Goal: Task Accomplishment & Management: Manage account settings

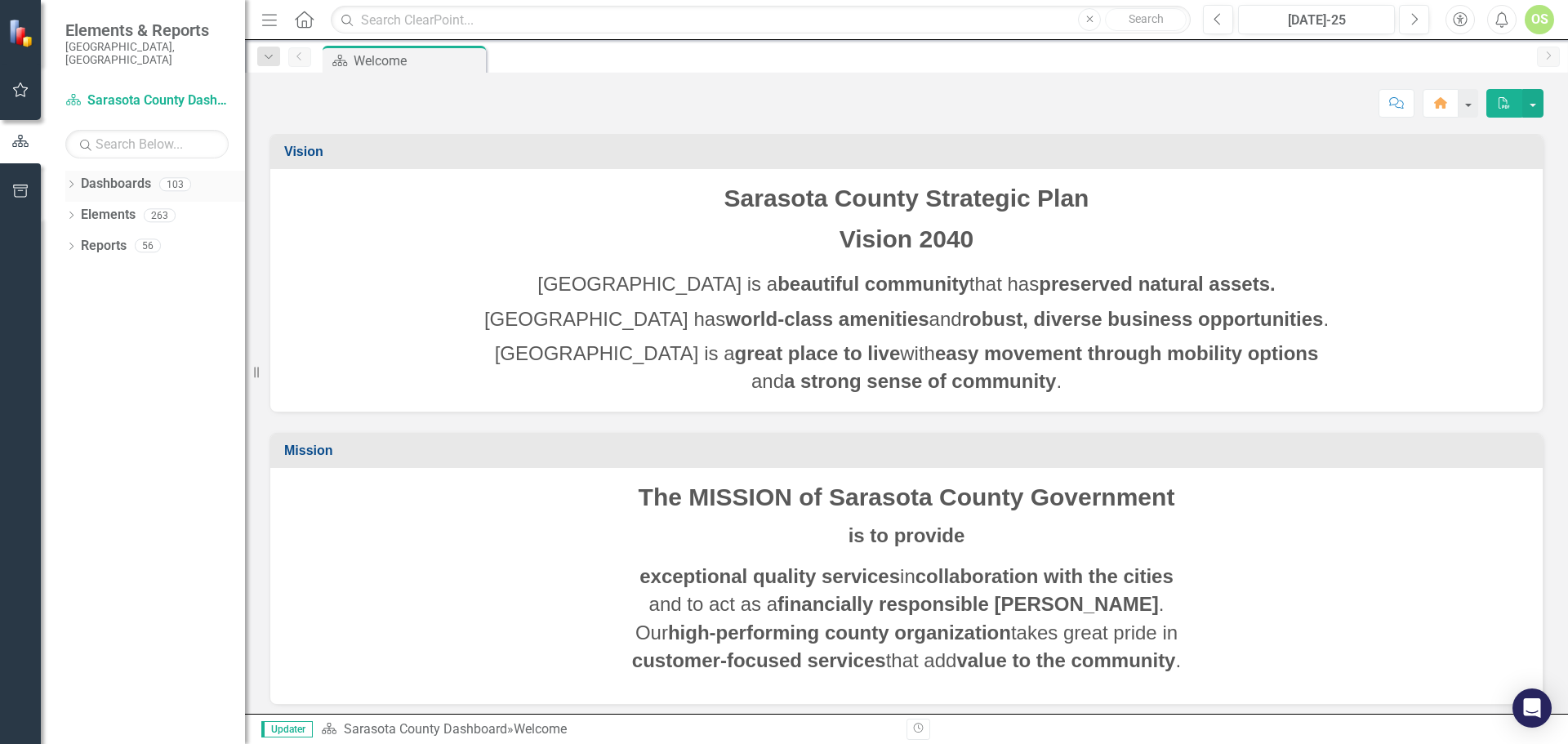
click at [69, 181] on icon "Dropdown" at bounding box center [71, 186] width 11 height 9
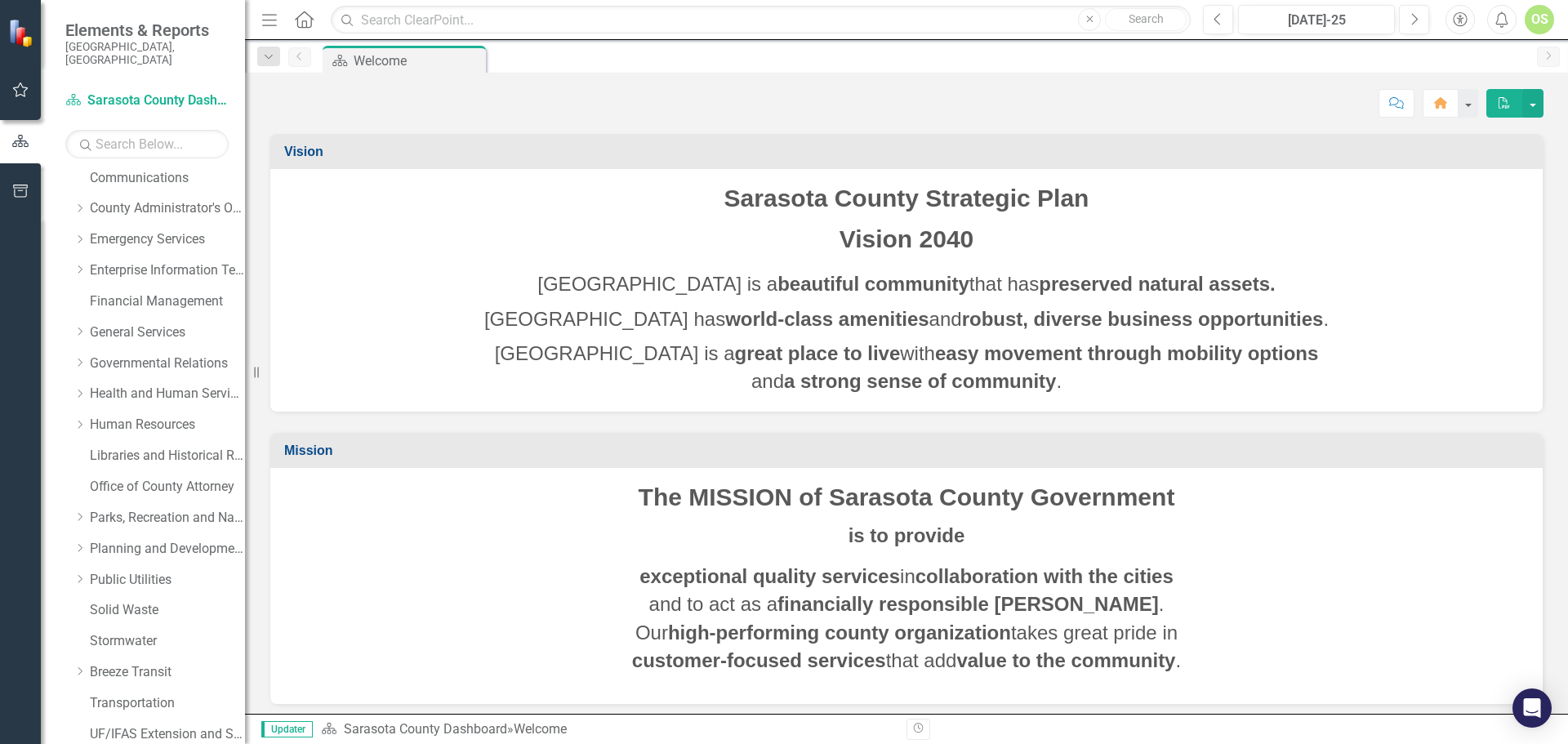
scroll to position [163, 0]
click at [124, 599] on link "Solid Waste" at bounding box center [167, 608] width 155 height 19
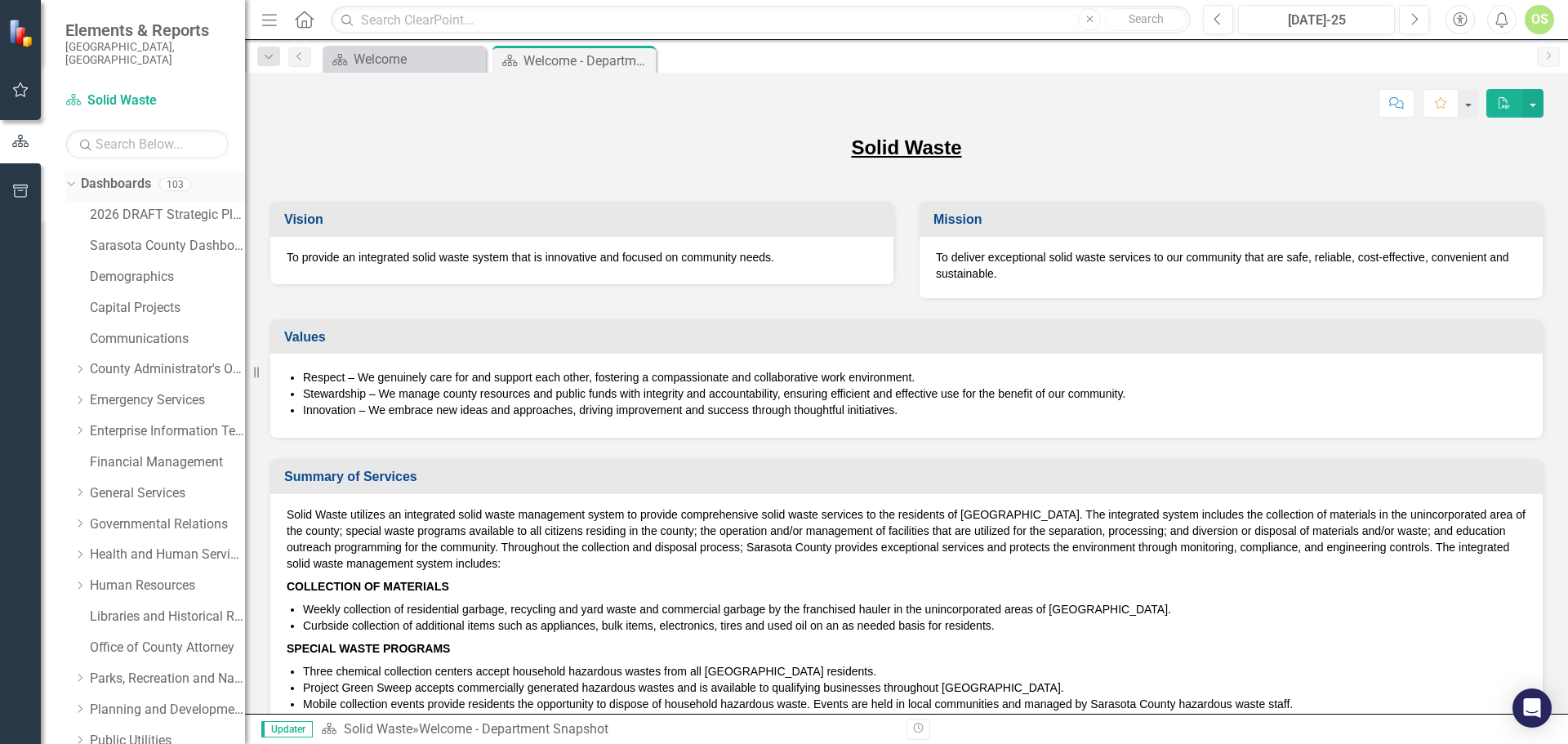
click at [73, 178] on icon "Dropdown" at bounding box center [69, 183] width 9 height 11
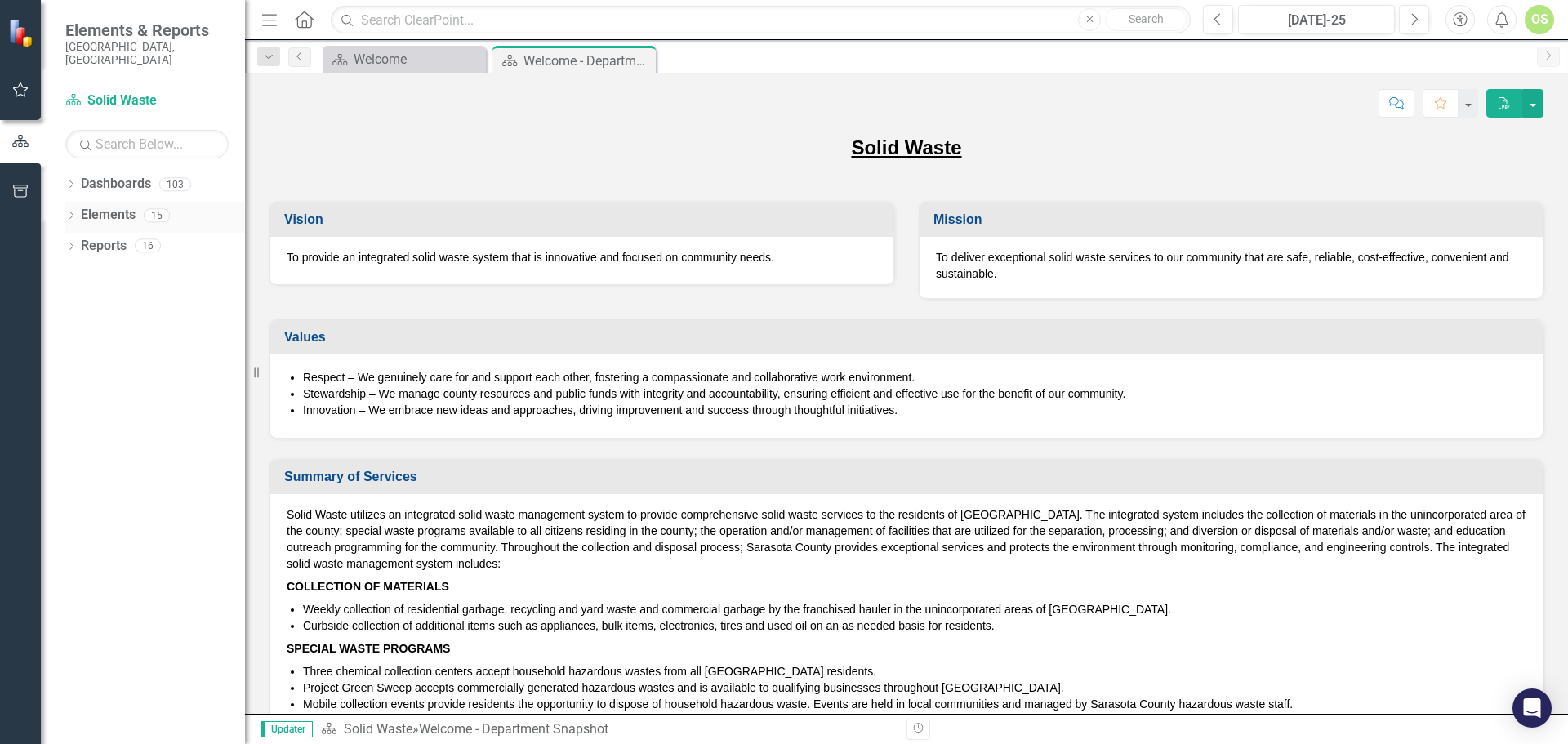
click at [74, 212] on icon "Dropdown" at bounding box center [71, 217] width 11 height 9
click at [81, 304] on icon "Dropdown" at bounding box center [79, 309] width 11 height 9
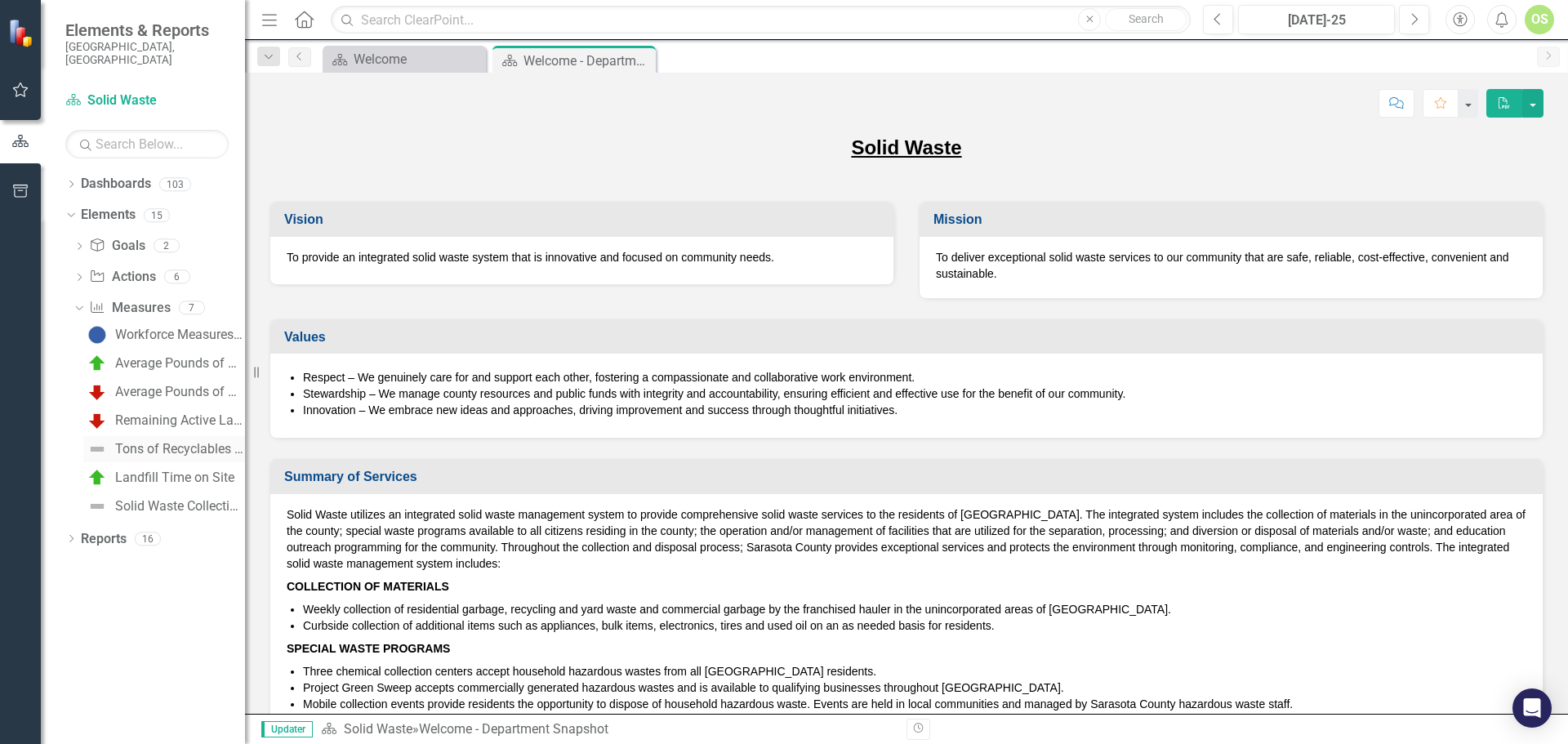
click at [156, 442] on div "Tons of Recyclables Collected" at bounding box center [179, 449] width 129 height 15
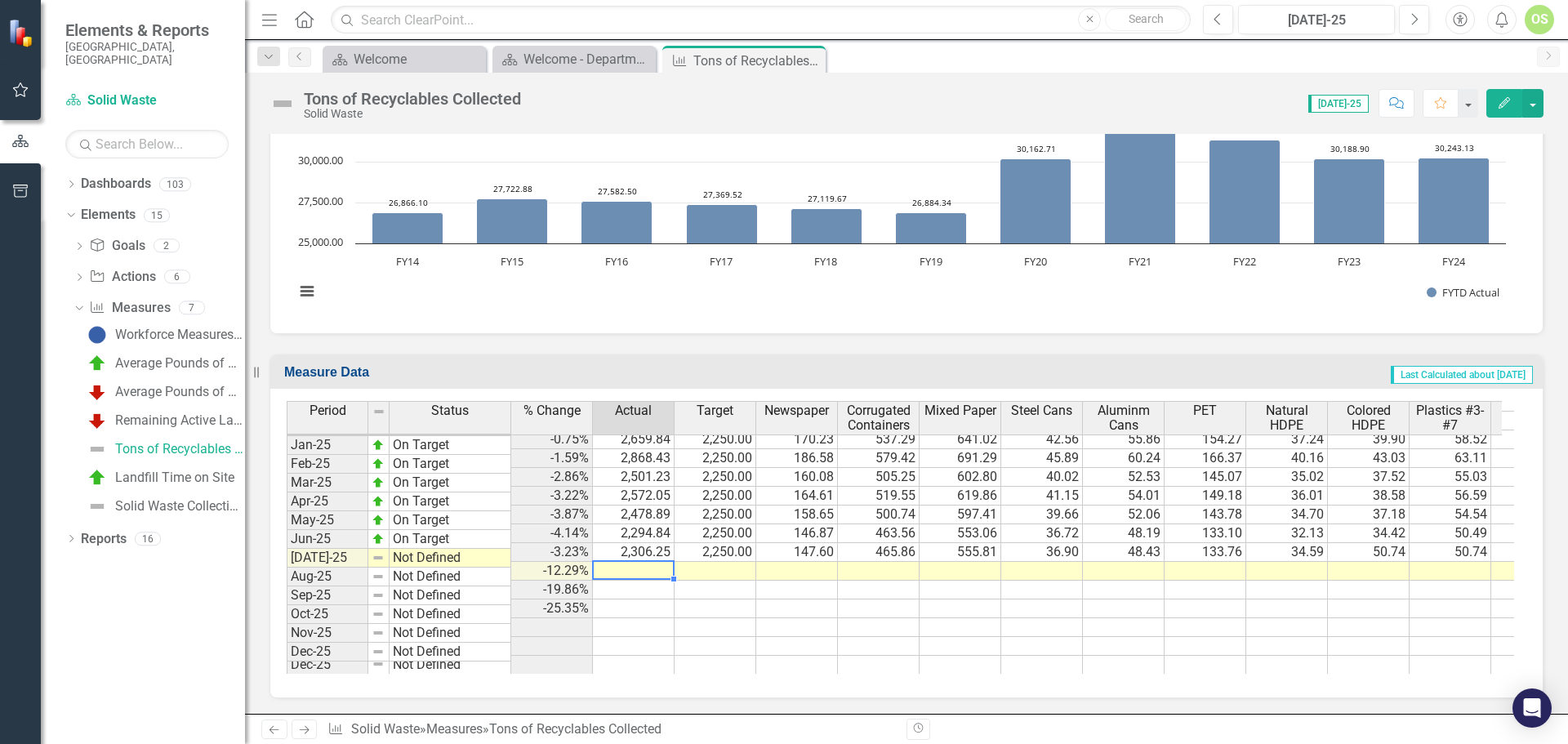
click at [613, 558] on tbody "Dec-23 On Target -0.36% 2,609.56 2,250.00 167.01 527.13 628.90 41.75 54.80 151.…" at bounding box center [1297, 439] width 2021 height 470
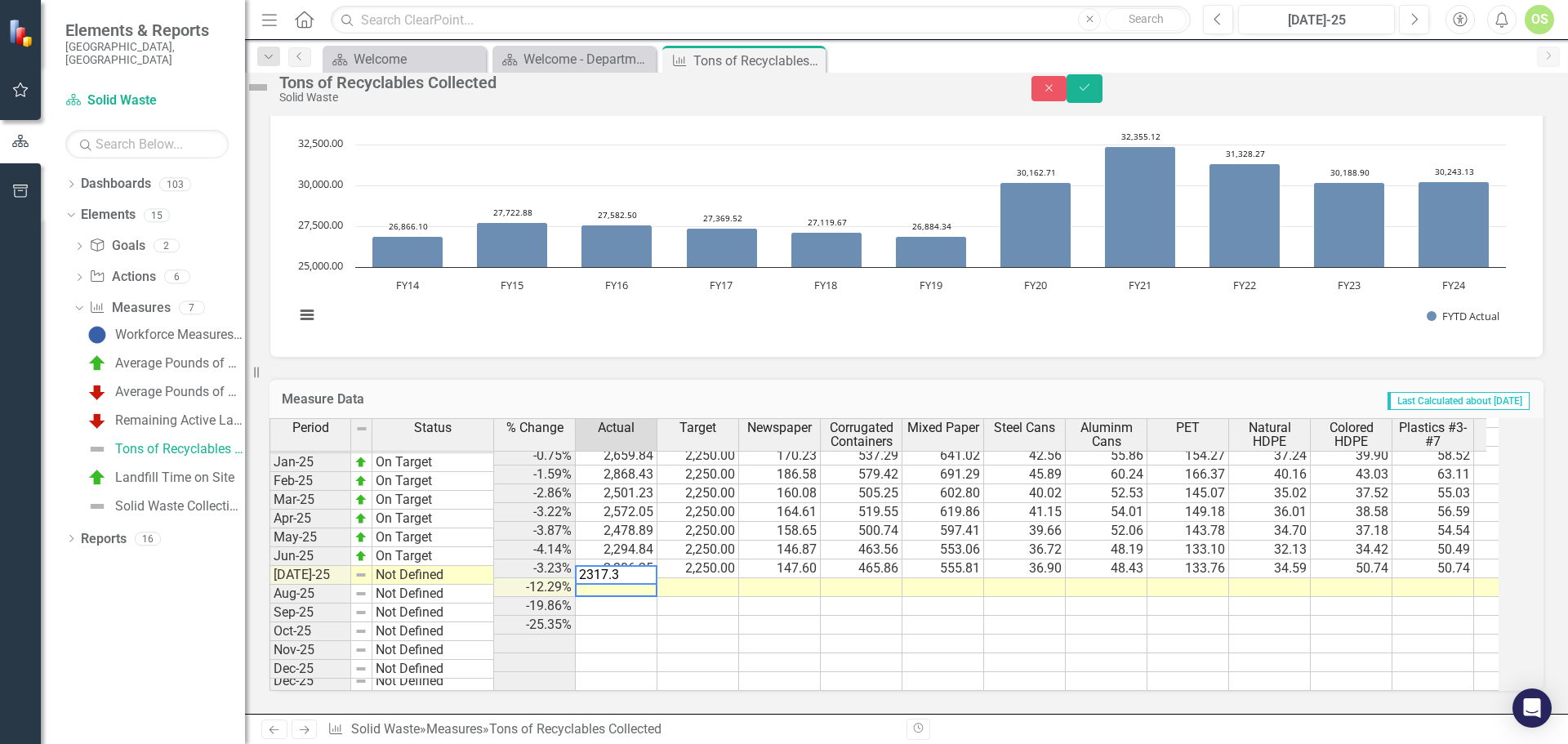
type textarea "2317.33"
type textarea "2250."
type textarea "148.31"
type textarea "468.10"
type textarea "558.48"
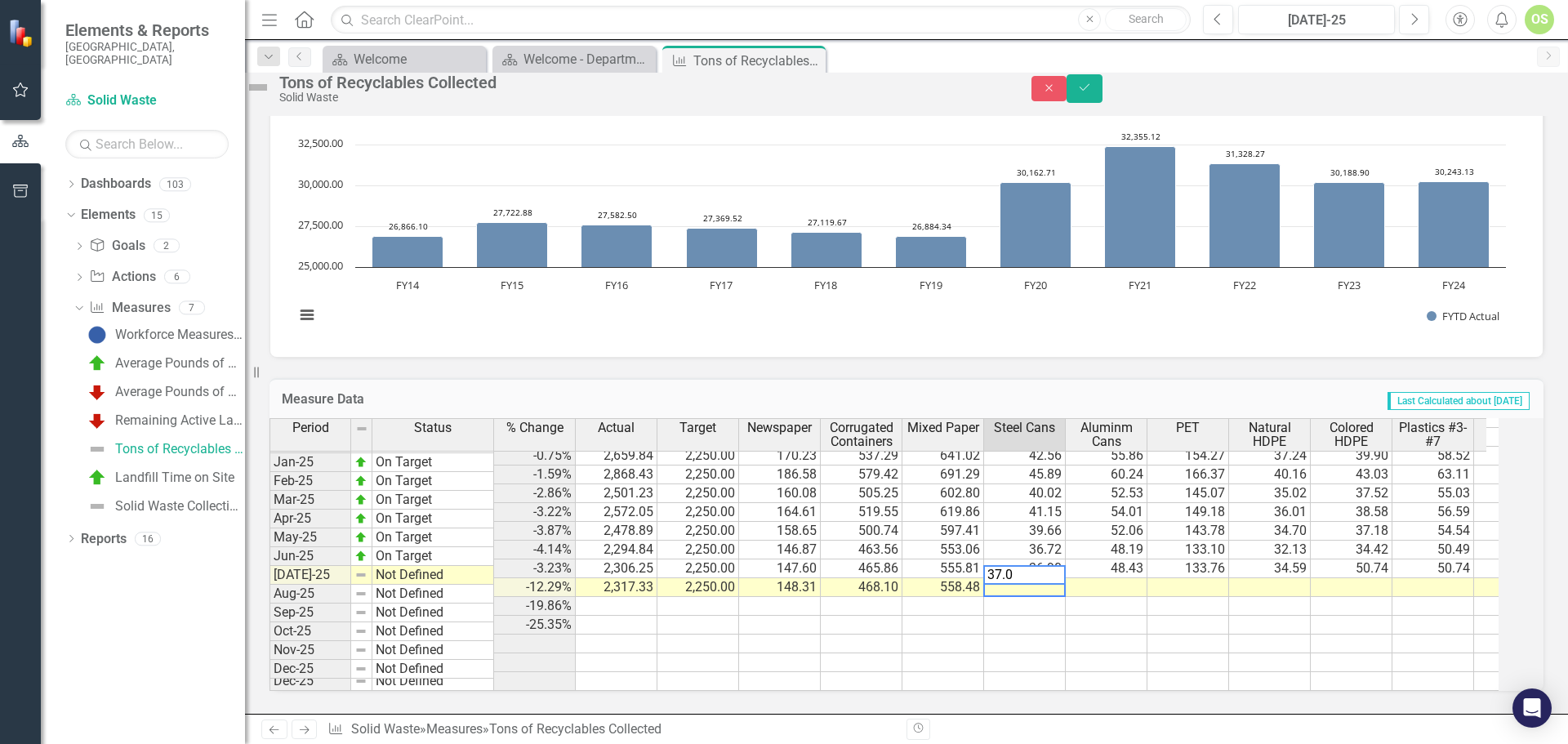
type textarea "37.08"
type textarea "48.66"
type textarea "134.41"
type textarea "32.44"
type textarea "34.76"
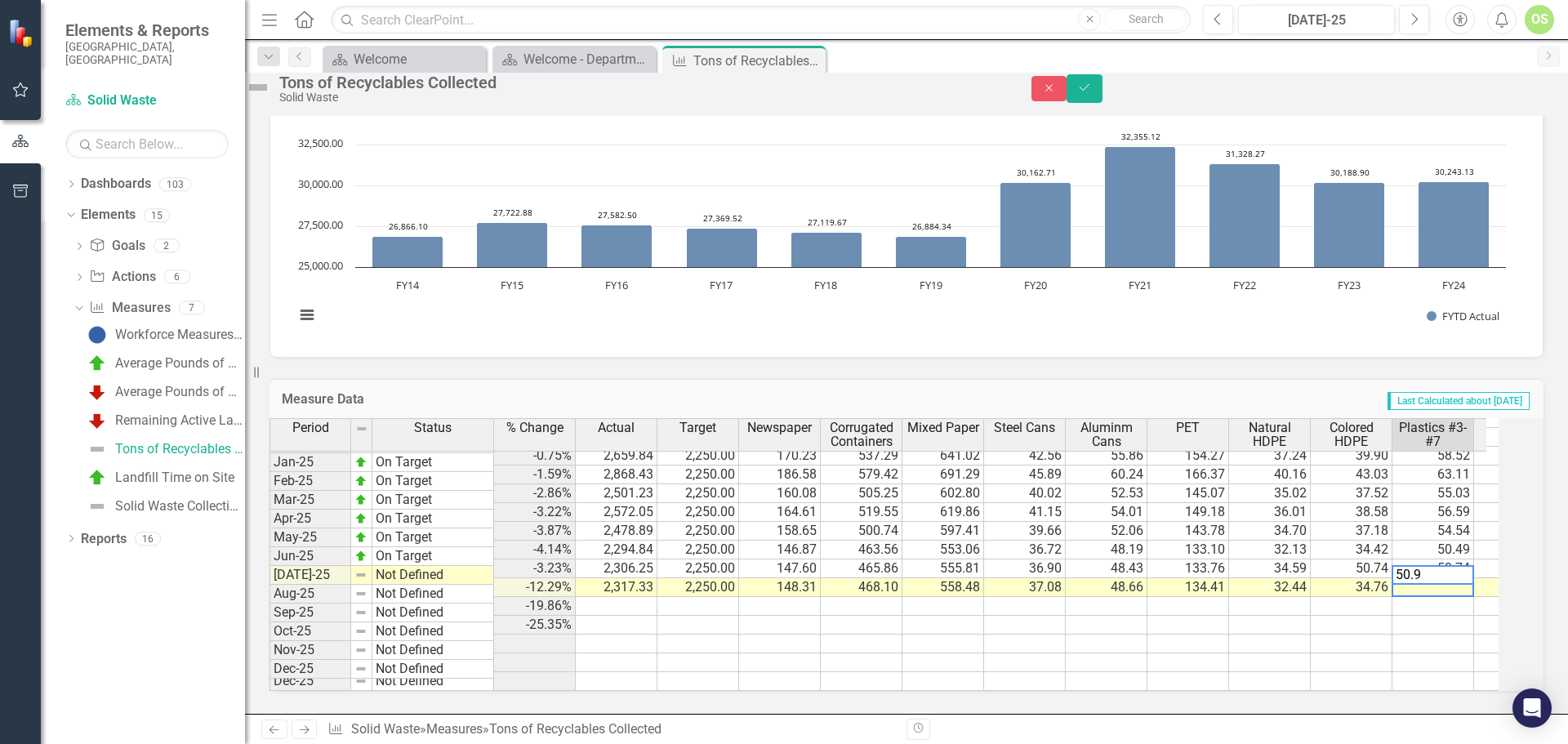
type textarea "50.98"
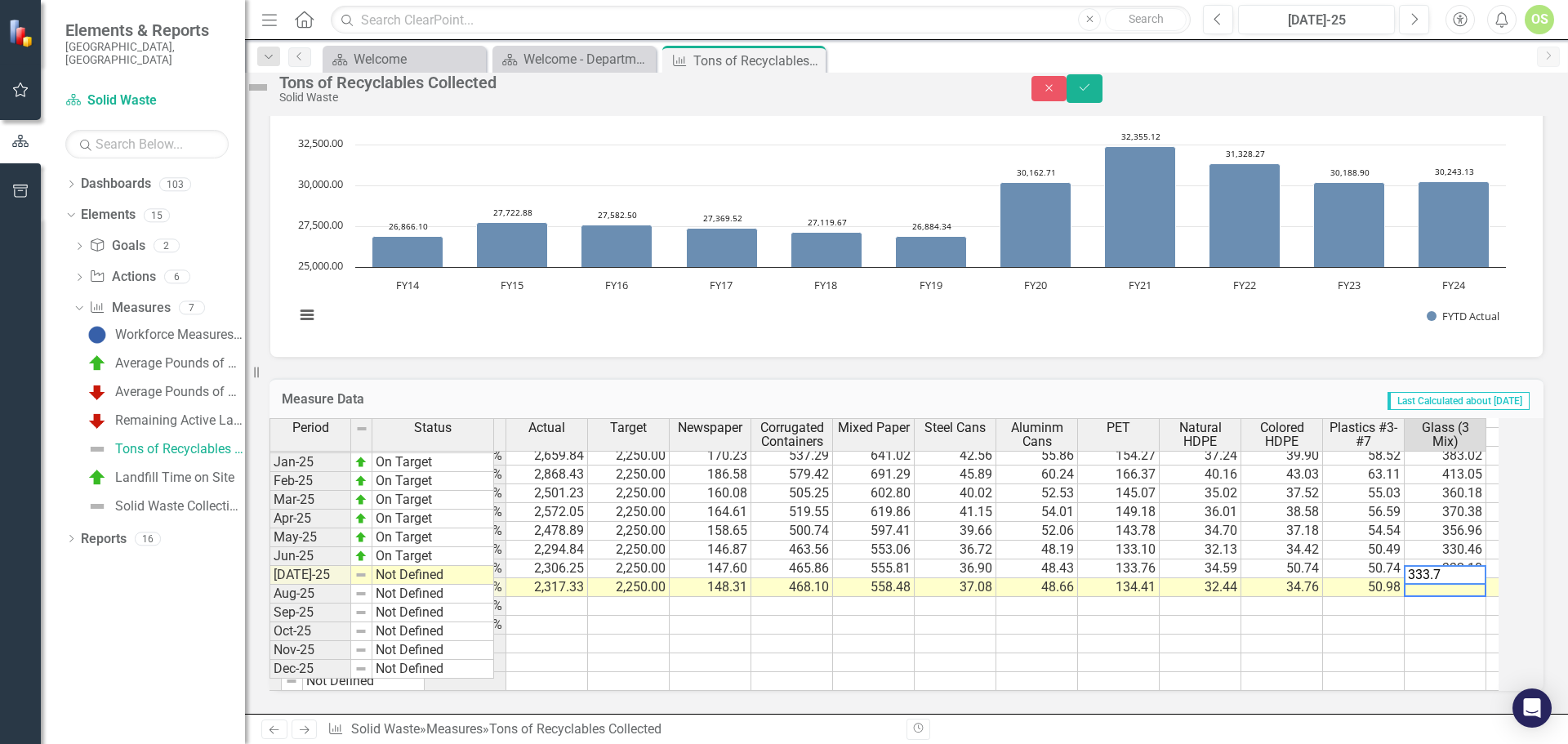
type textarea "333.70"
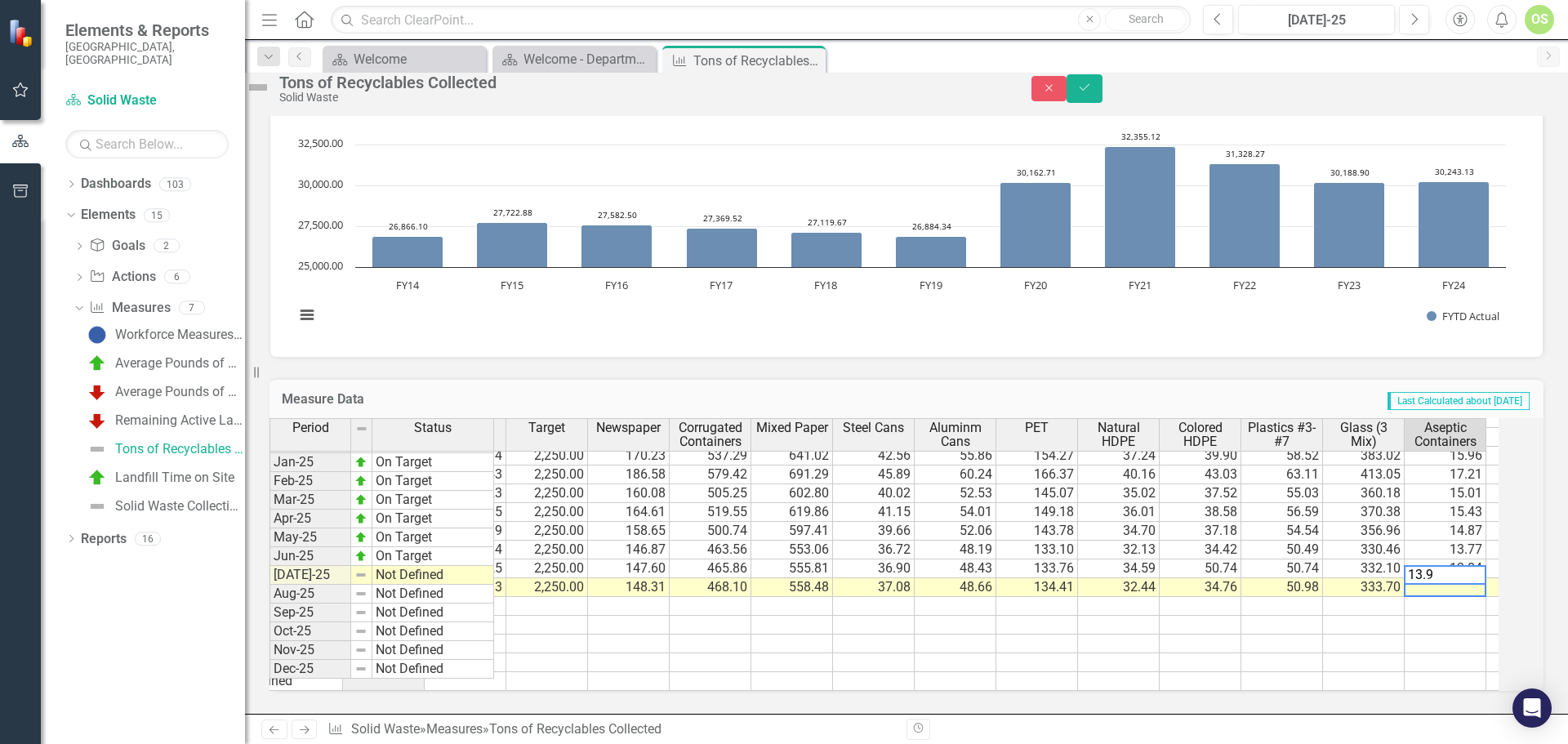
type textarea "13.90"
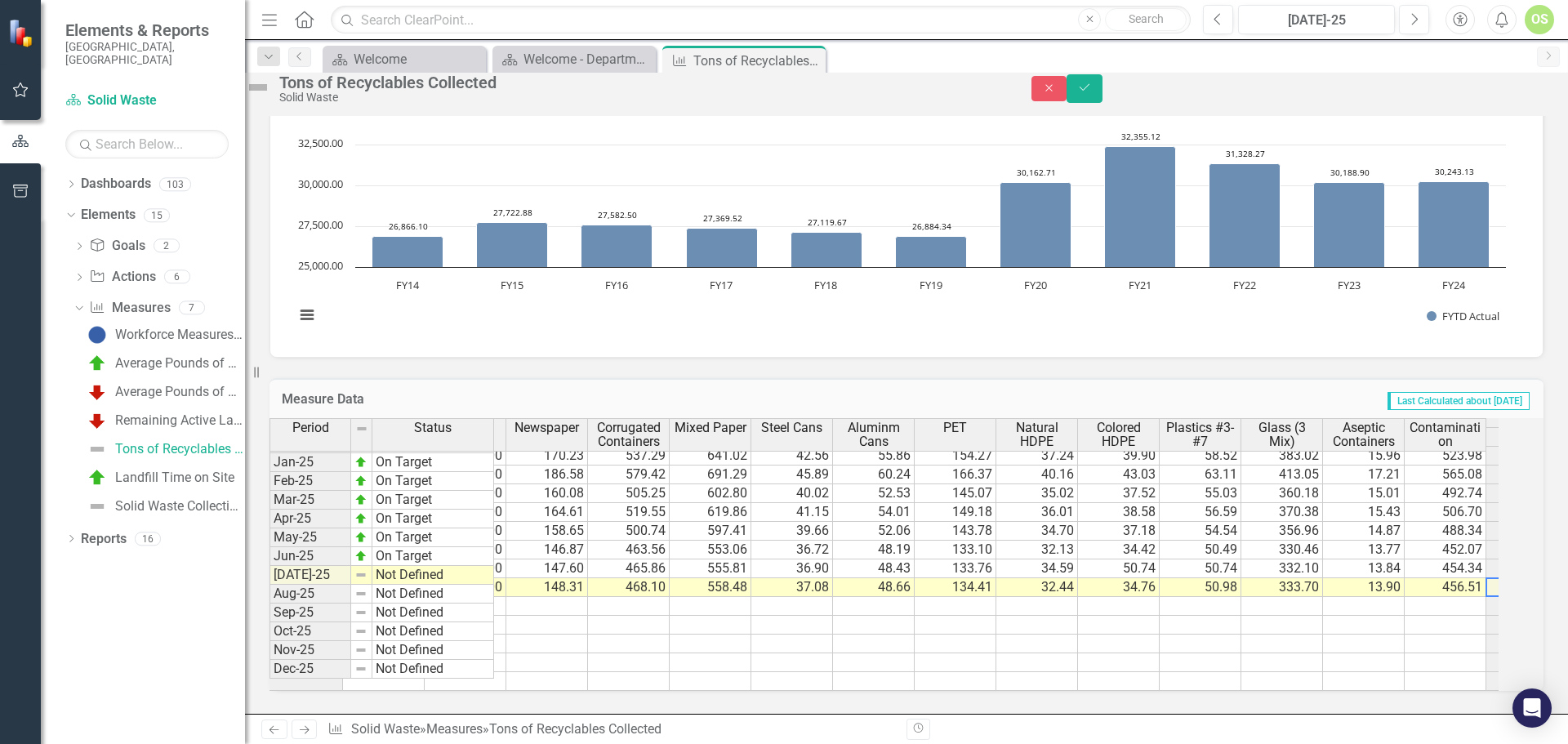
scroll to position [0, 315]
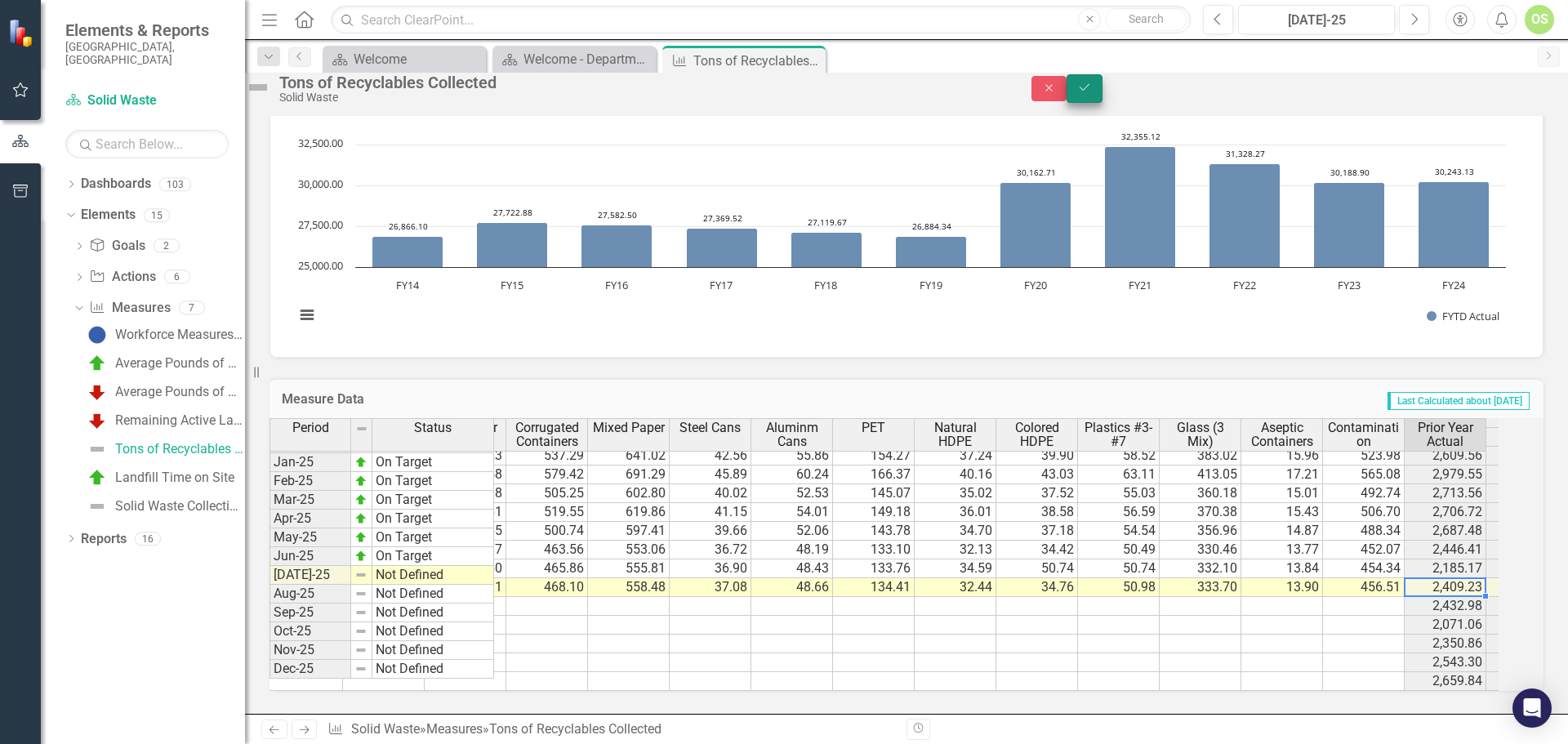
type textarea "456.51"
click at [1092, 90] on icon "Save" at bounding box center [1084, 87] width 15 height 11
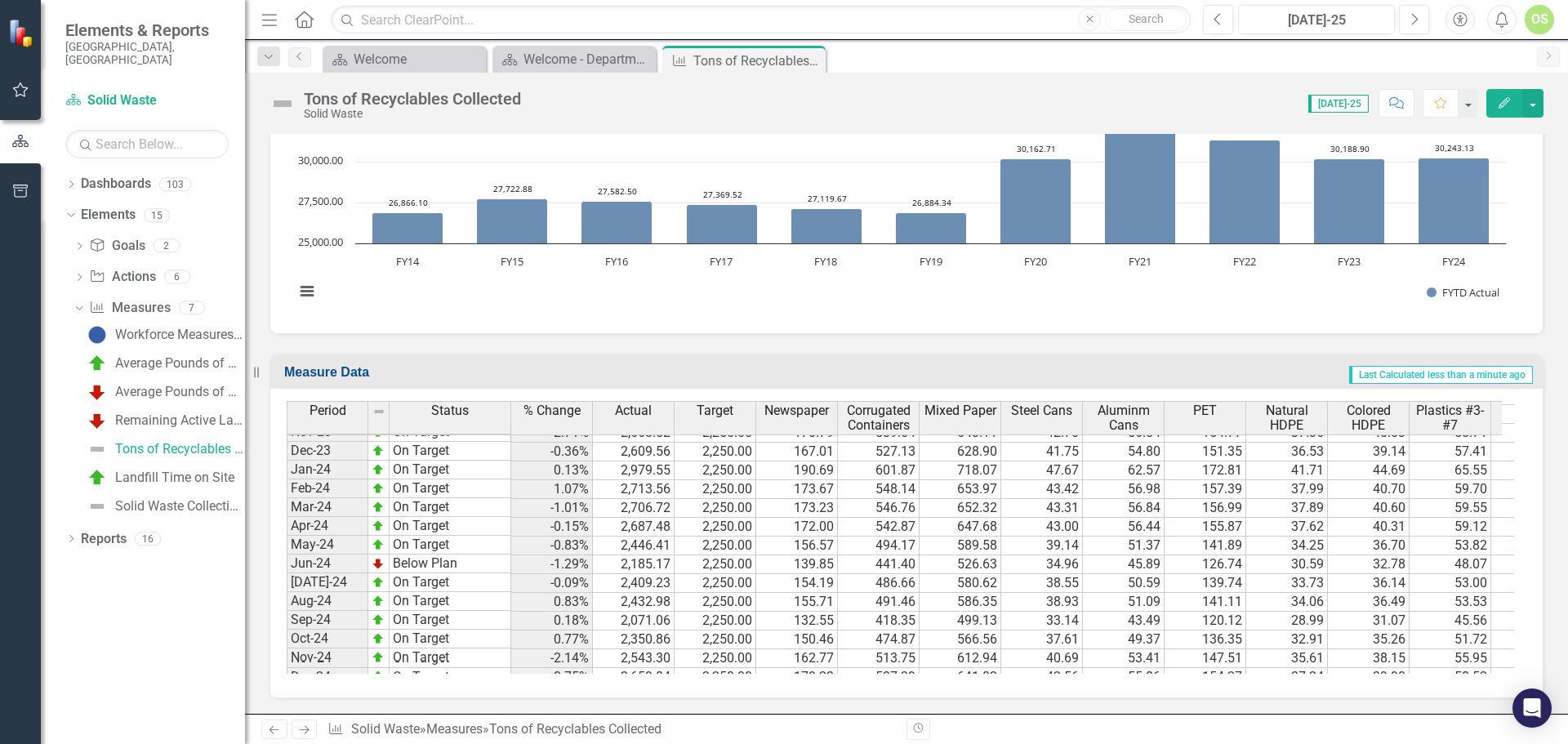
scroll to position [2350, 0]
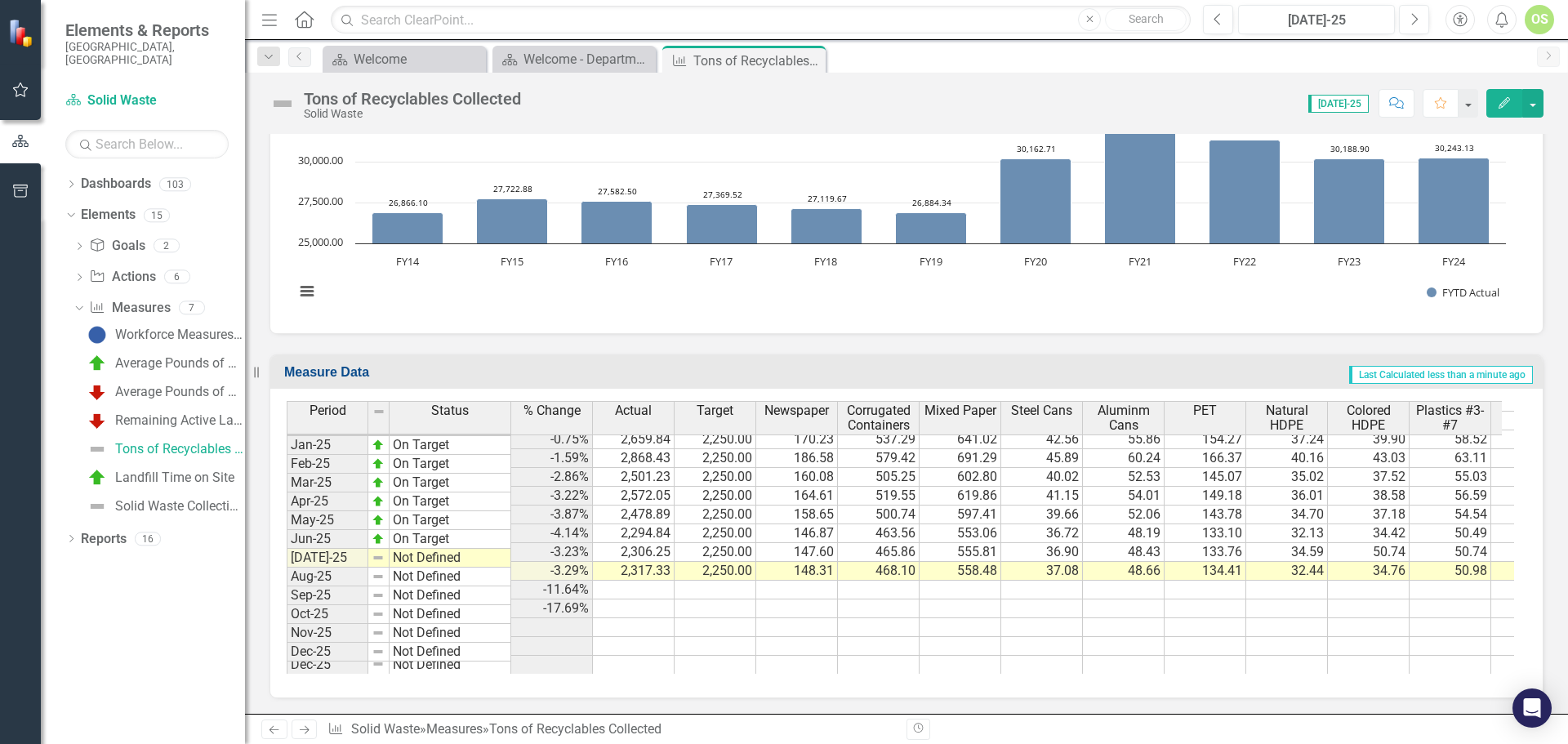
click at [486, 559] on tbody "Nov-23 On Target Dec-23 On Target Jan-24 On Target Feb-24 On Target Mar-24 On T…" at bounding box center [399, 416] width 225 height 489
click at [486, 559] on td "Not Defined" at bounding box center [450, 558] width 122 height 19
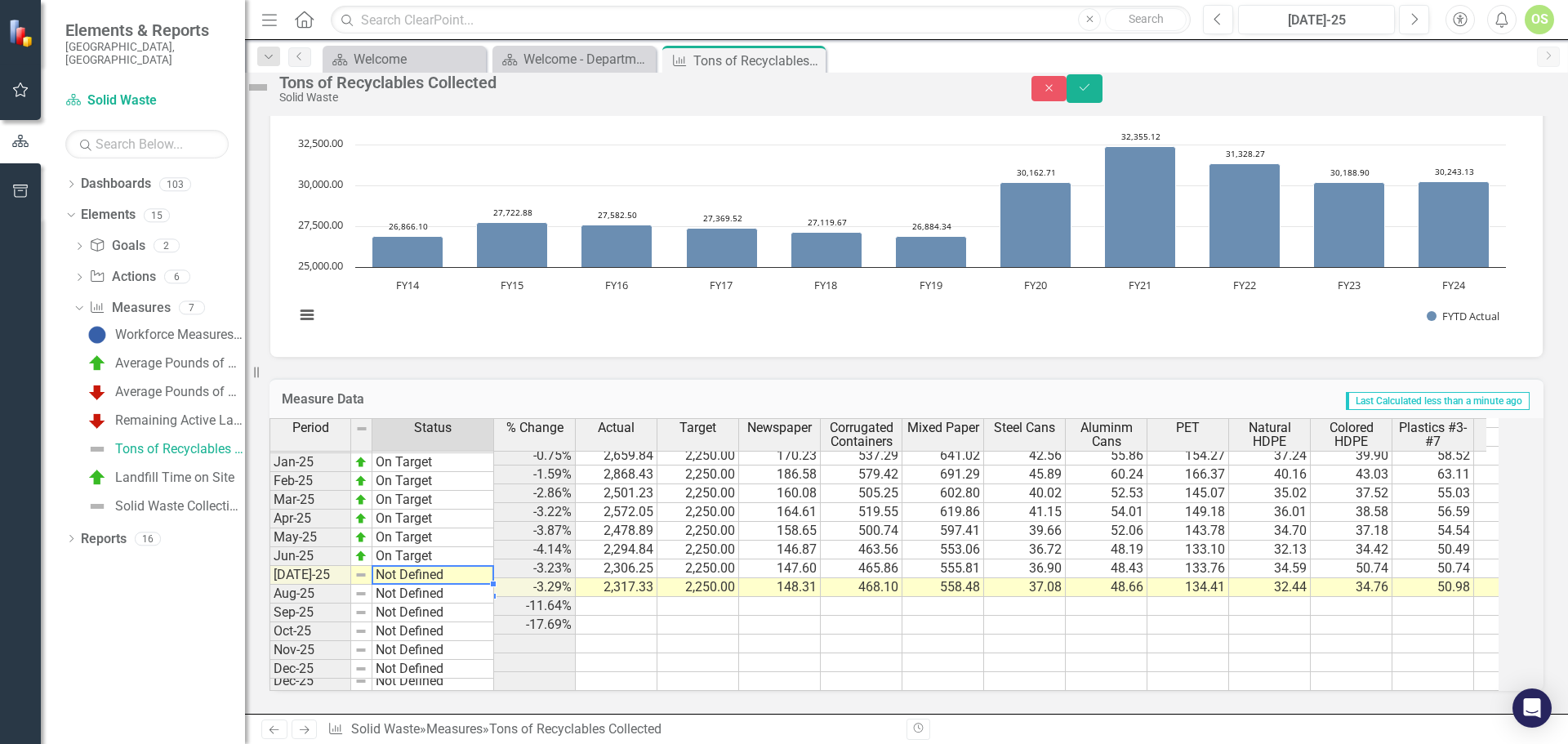
click at [486, 566] on td "Not Defined" at bounding box center [433, 575] width 122 height 19
click at [451, 467] on div "Period Status % Change Actual Target Newspaper Corrugated Containers Mixed Pape…" at bounding box center [883, 554] width 1229 height 273
click at [1092, 93] on icon "Save" at bounding box center [1084, 87] width 15 height 11
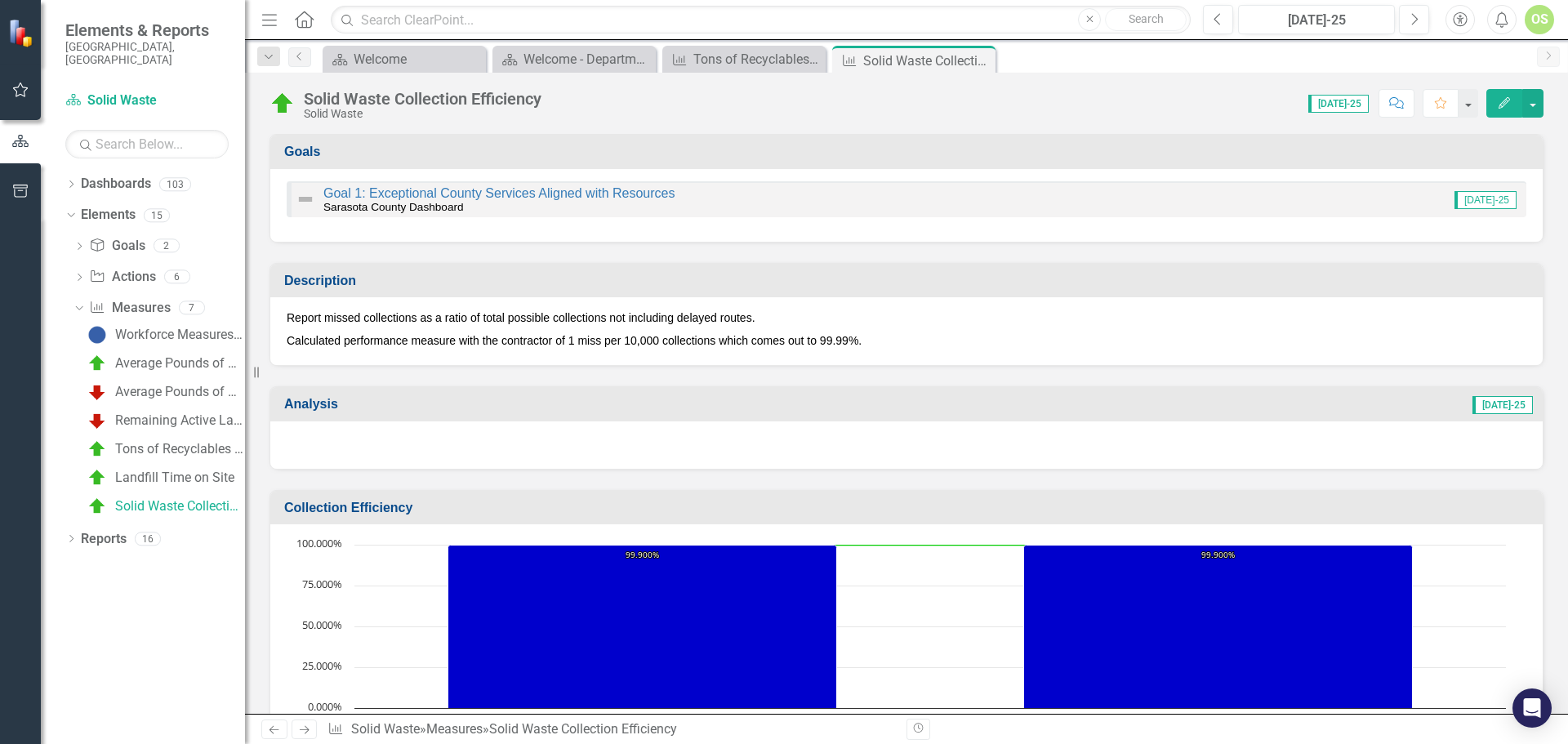
scroll to position [440, 0]
